Goal: Task Accomplishment & Management: Manage account settings

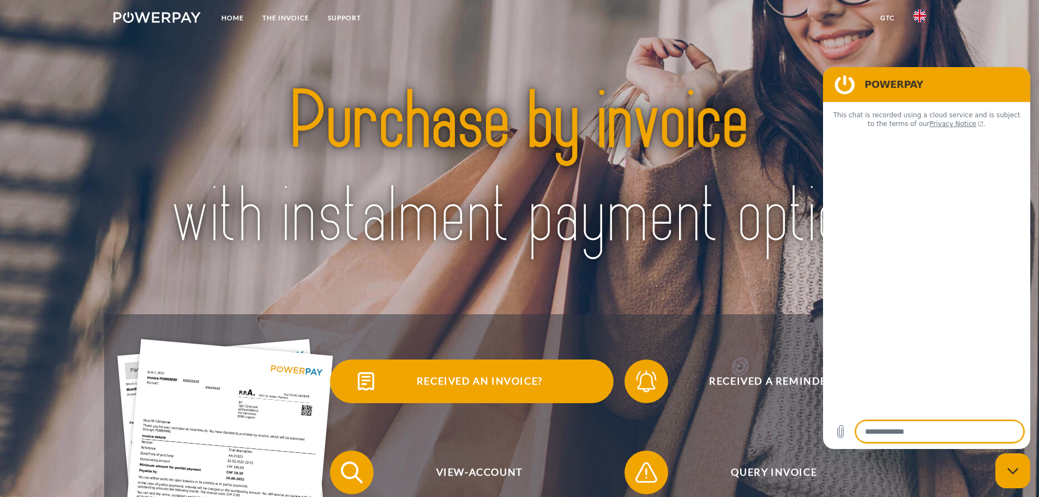
type textarea "*"
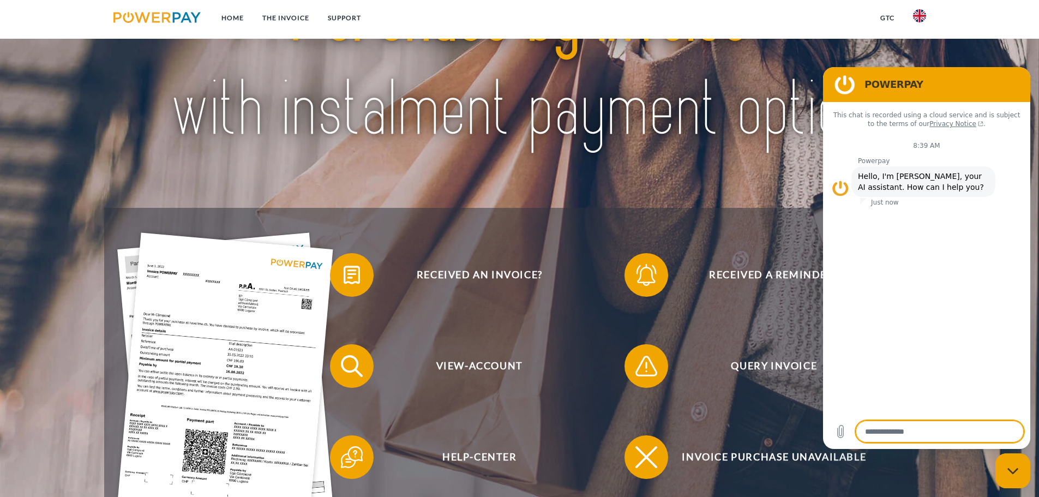
scroll to position [109, 0]
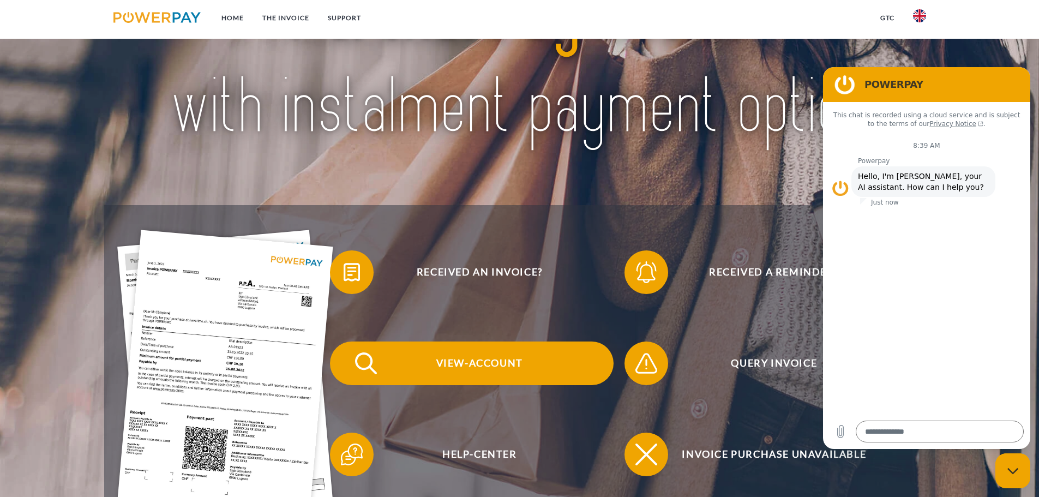
click at [495, 359] on span "View-Account" at bounding box center [479, 364] width 267 height 44
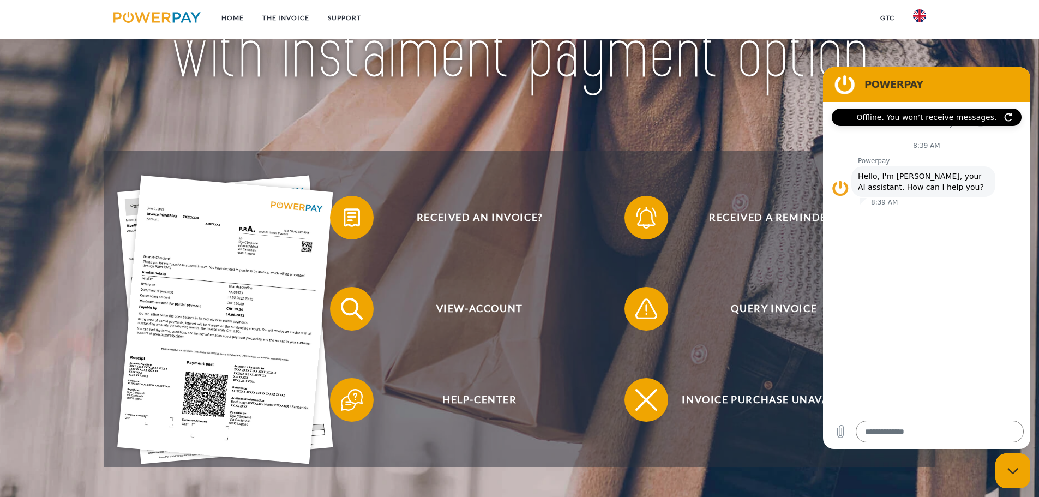
scroll to position [0, 0]
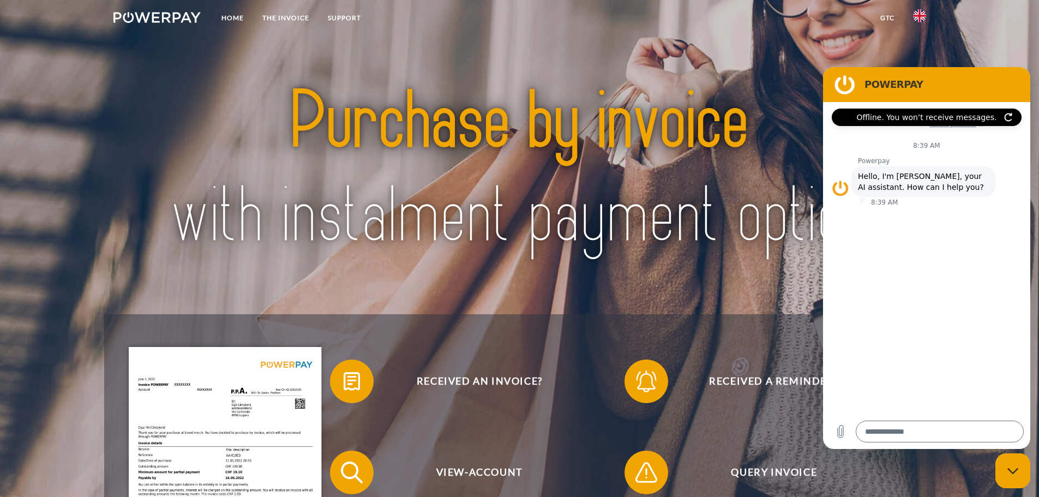
click at [844, 82] on figure at bounding box center [845, 85] width 22 height 22
click at [774, 440] on div "Query Invoice" at bounding box center [766, 472] width 295 height 91
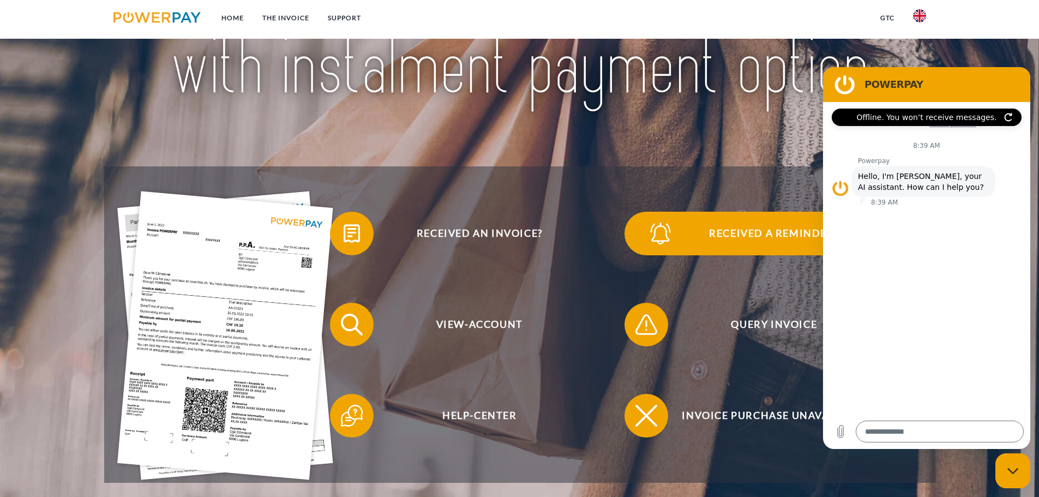
scroll to position [164, 0]
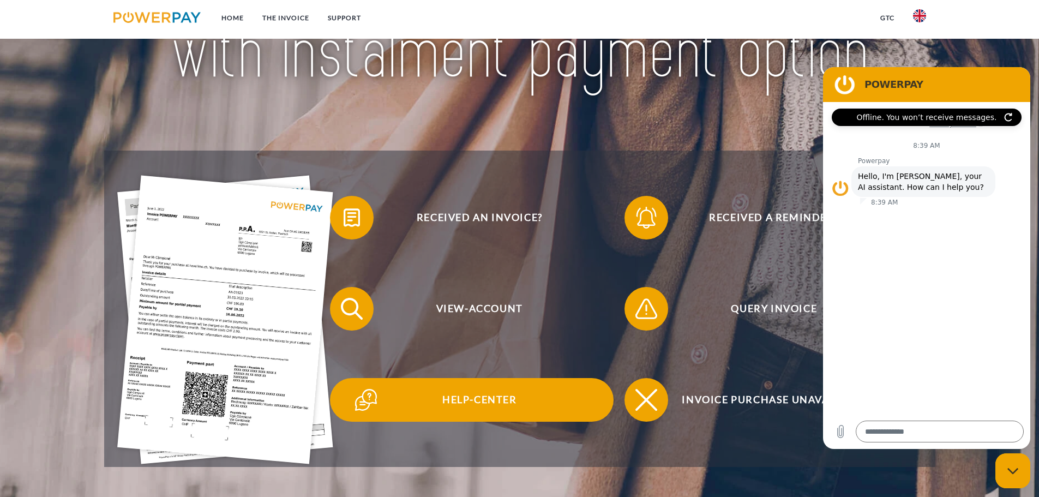
click at [471, 405] on span "Help-Center" at bounding box center [479, 400] width 267 height 44
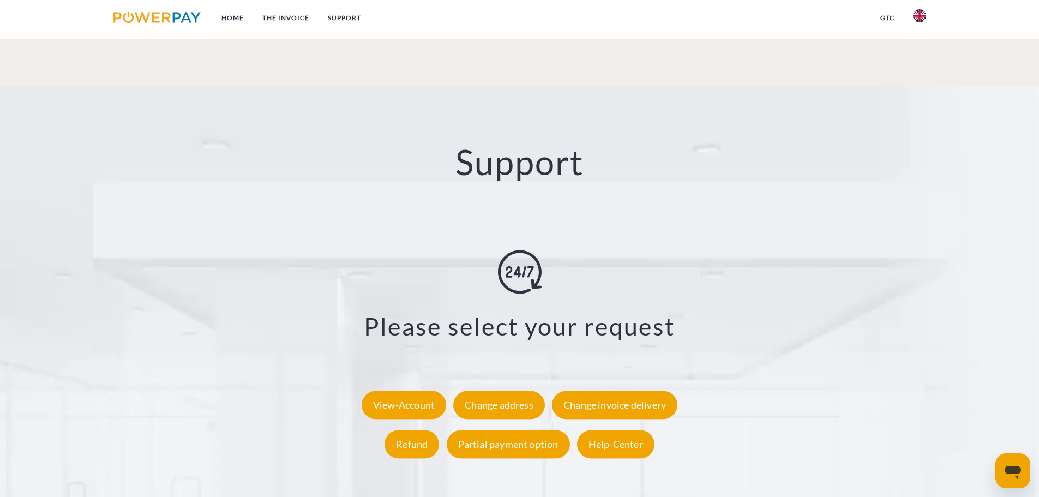
scroll to position [1964, 0]
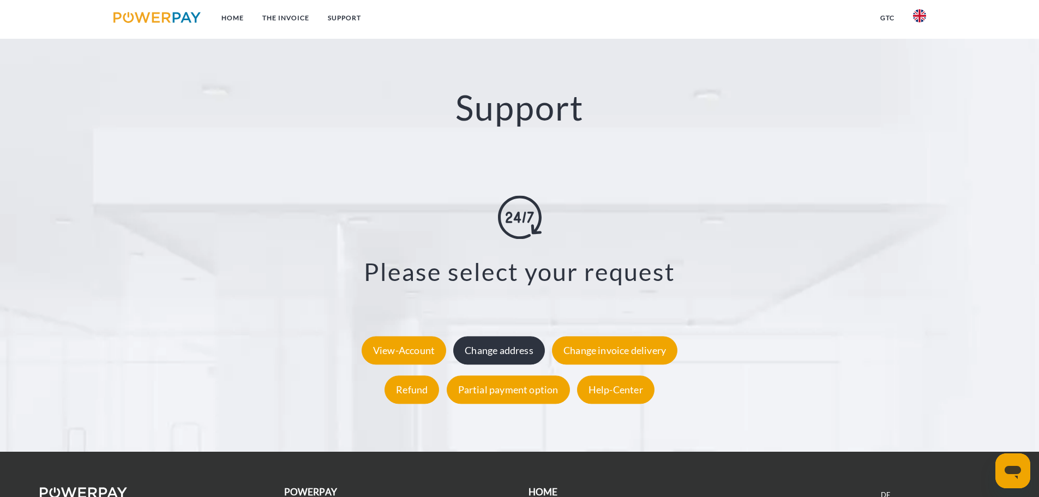
click at [505, 355] on div "Change address" at bounding box center [499, 350] width 92 height 28
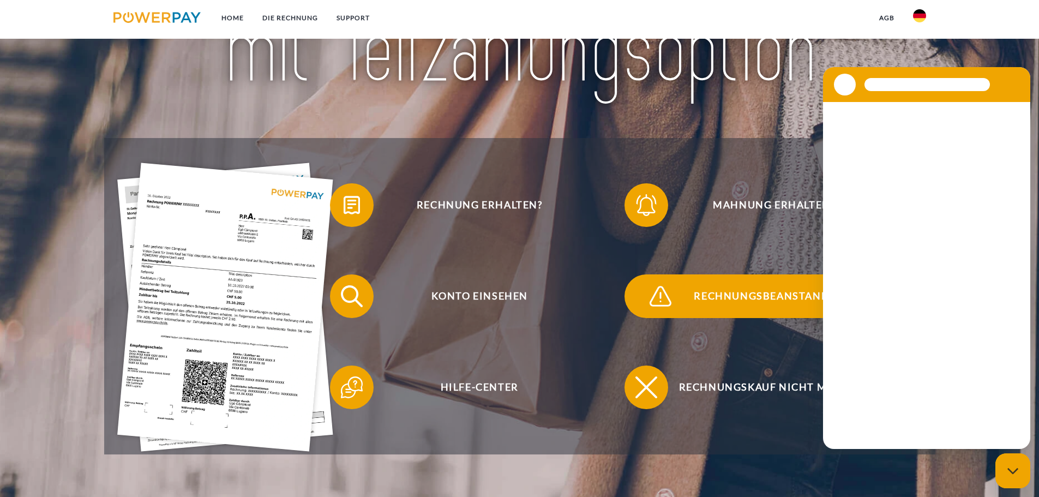
scroll to position [218, 0]
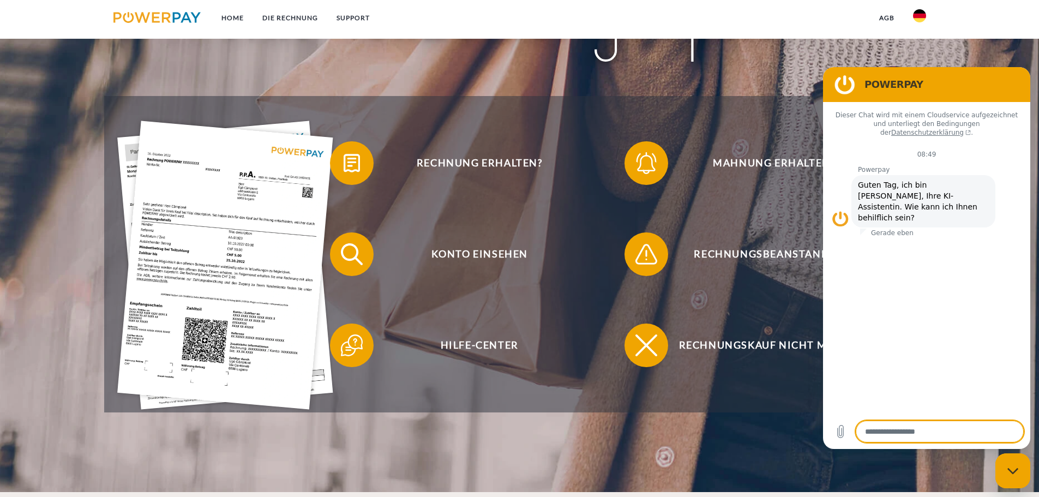
click at [915, 11] on img at bounding box center [919, 15] width 13 height 13
drag, startPoint x: 716, startPoint y: 425, endPoint x: 728, endPoint y: 401, distance: 27.6
click at [716, 425] on header "Home DIE RECHNUNG SUPPORT" at bounding box center [519, 137] width 1039 height 710
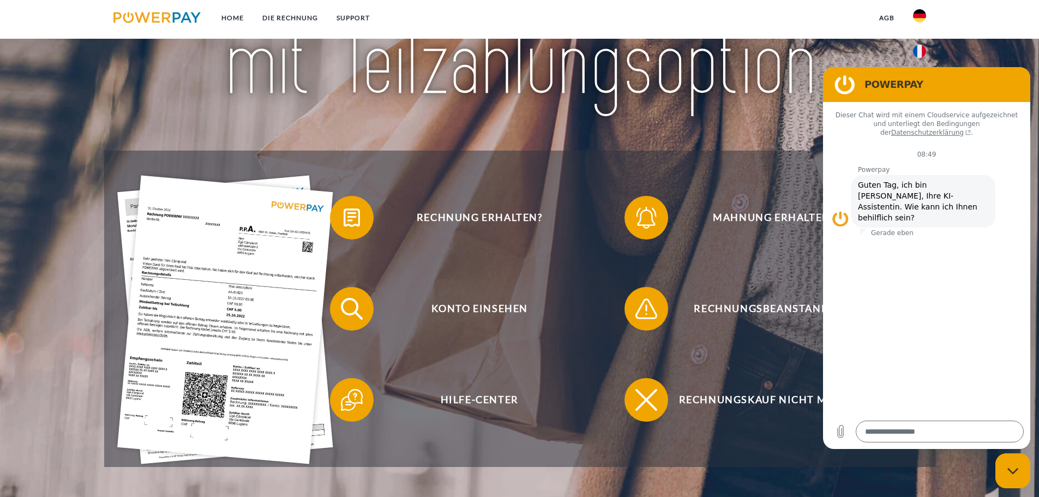
click at [158, 15] on img at bounding box center [157, 17] width 88 height 11
